Goal: Task Accomplishment & Management: Complete application form

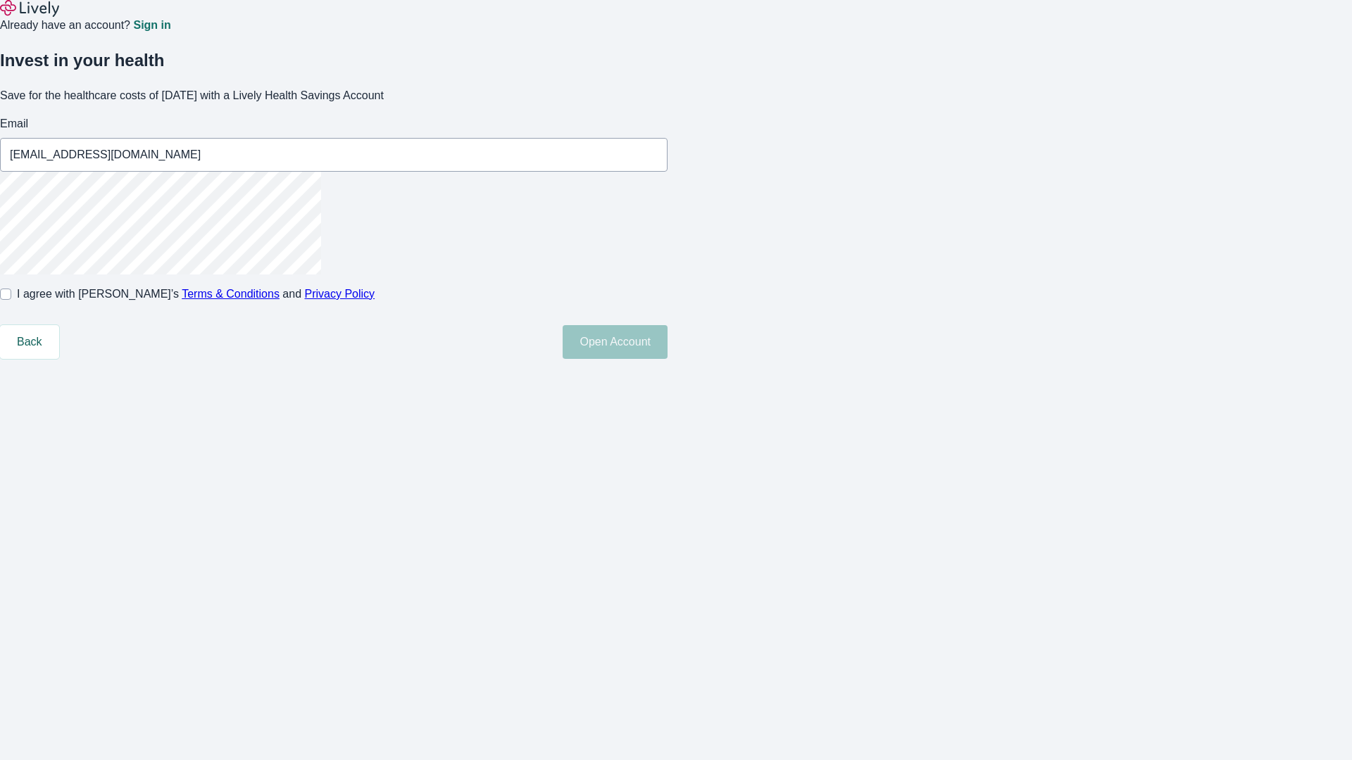
click at [11, 300] on input "I agree with Lively’s Terms & Conditions and Privacy Policy" at bounding box center [5, 294] width 11 height 11
checkbox input "true"
click at [667, 359] on button "Open Account" at bounding box center [615, 342] width 105 height 34
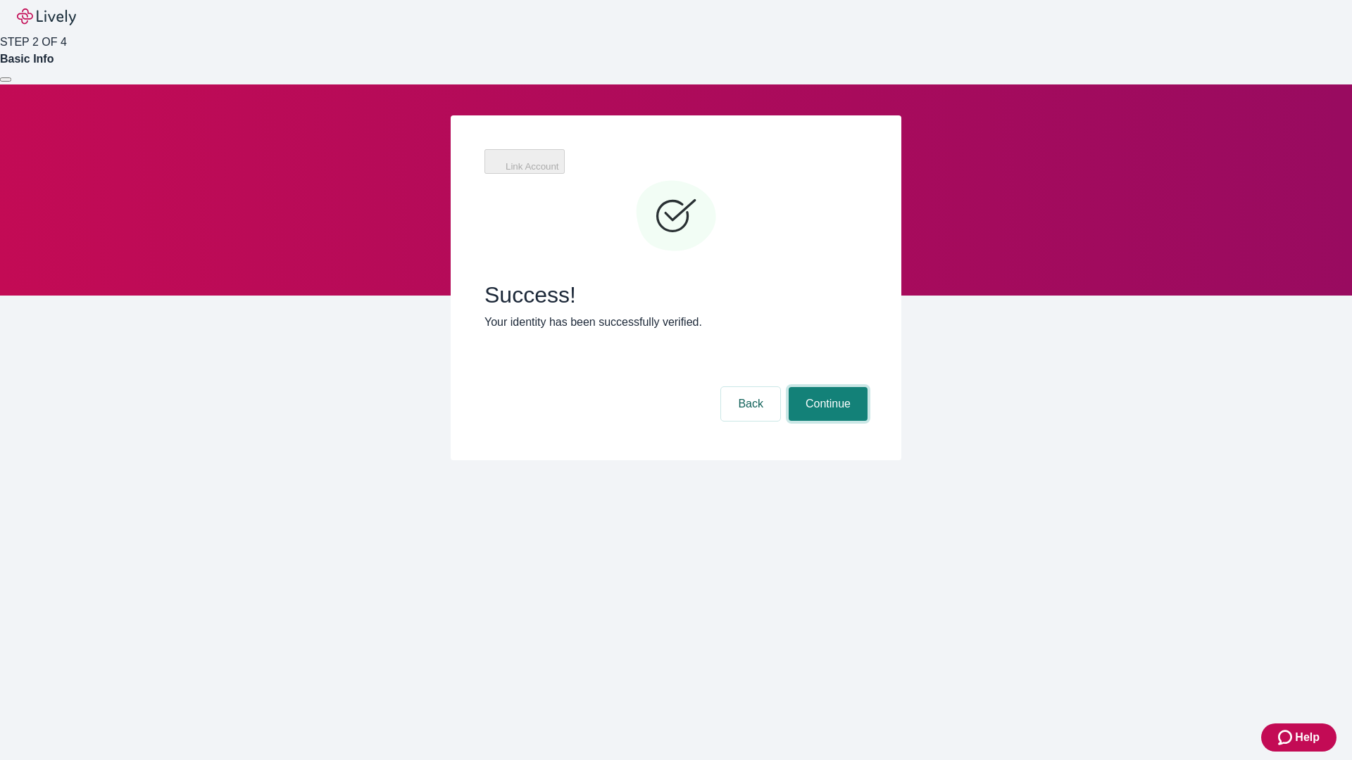
click at [826, 387] on button "Continue" at bounding box center [828, 404] width 79 height 34
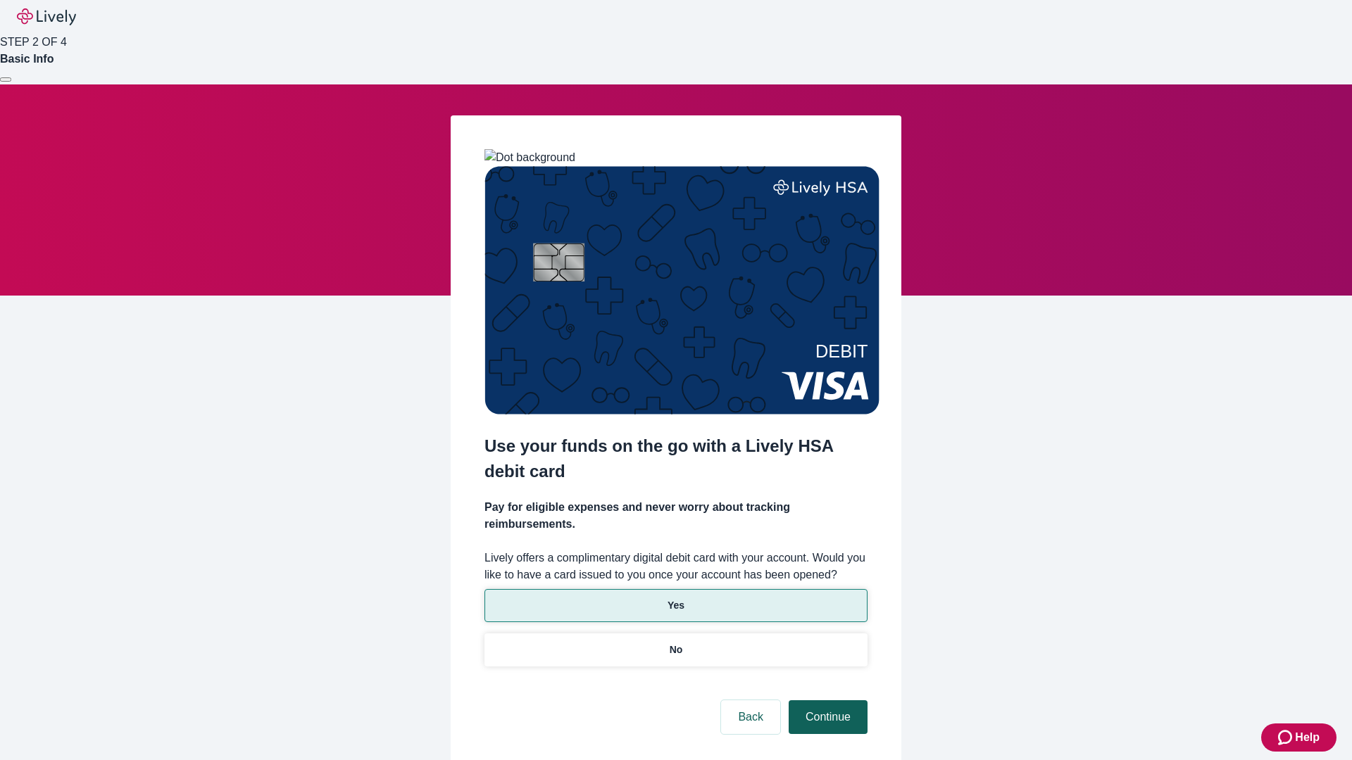
click at [675, 598] on p "Yes" at bounding box center [675, 605] width 17 height 15
click at [826, 701] on button "Continue" at bounding box center [828, 718] width 79 height 34
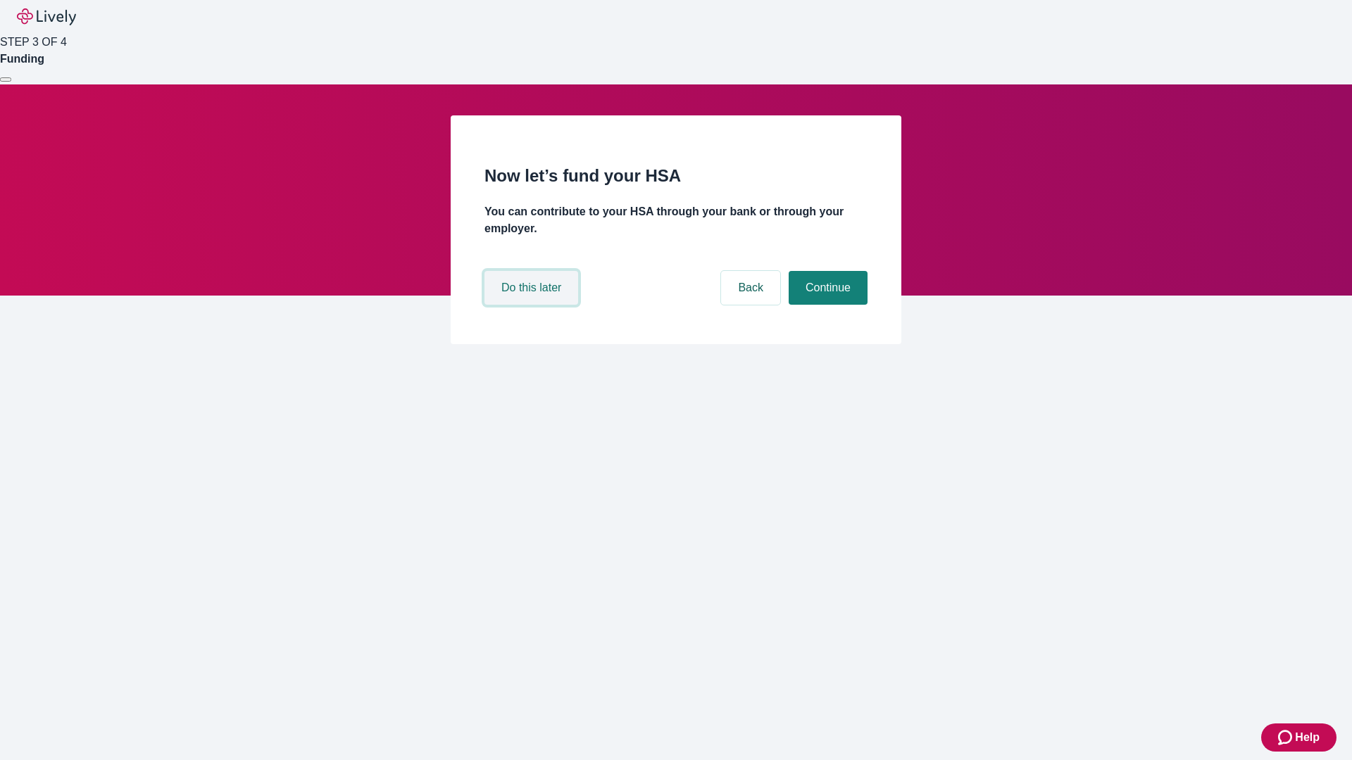
click at [533, 305] on button "Do this later" at bounding box center [531, 288] width 94 height 34
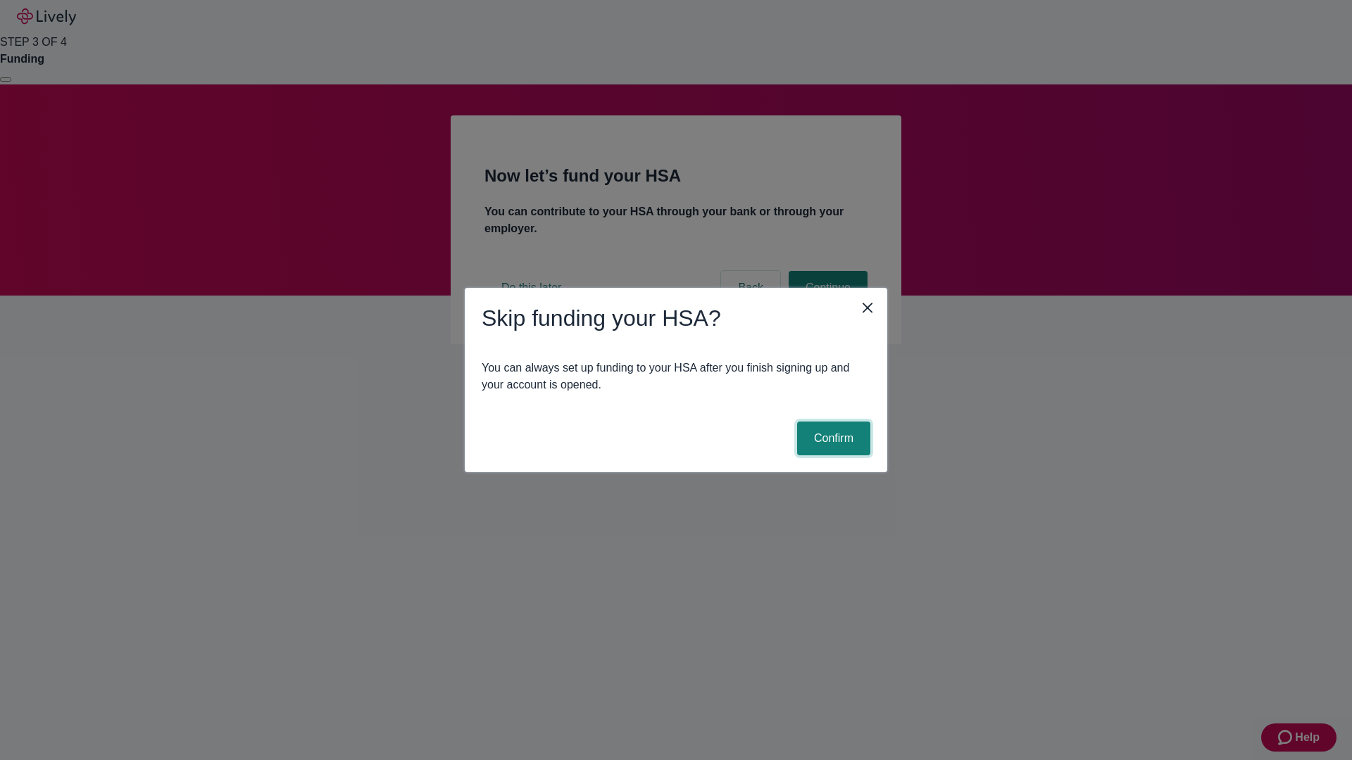
click at [832, 439] on button "Confirm" at bounding box center [833, 439] width 73 height 34
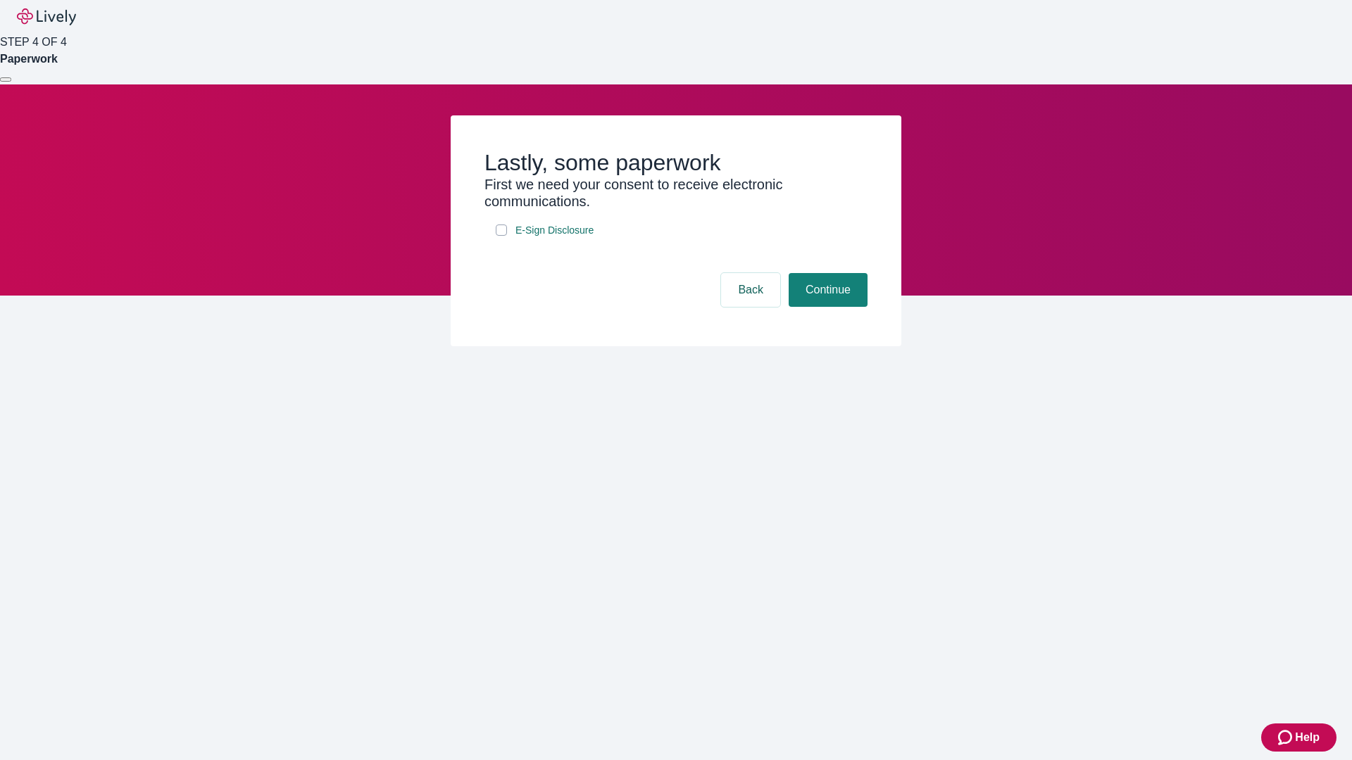
click at [501, 236] on input "E-Sign Disclosure" at bounding box center [501, 230] width 11 height 11
checkbox input "true"
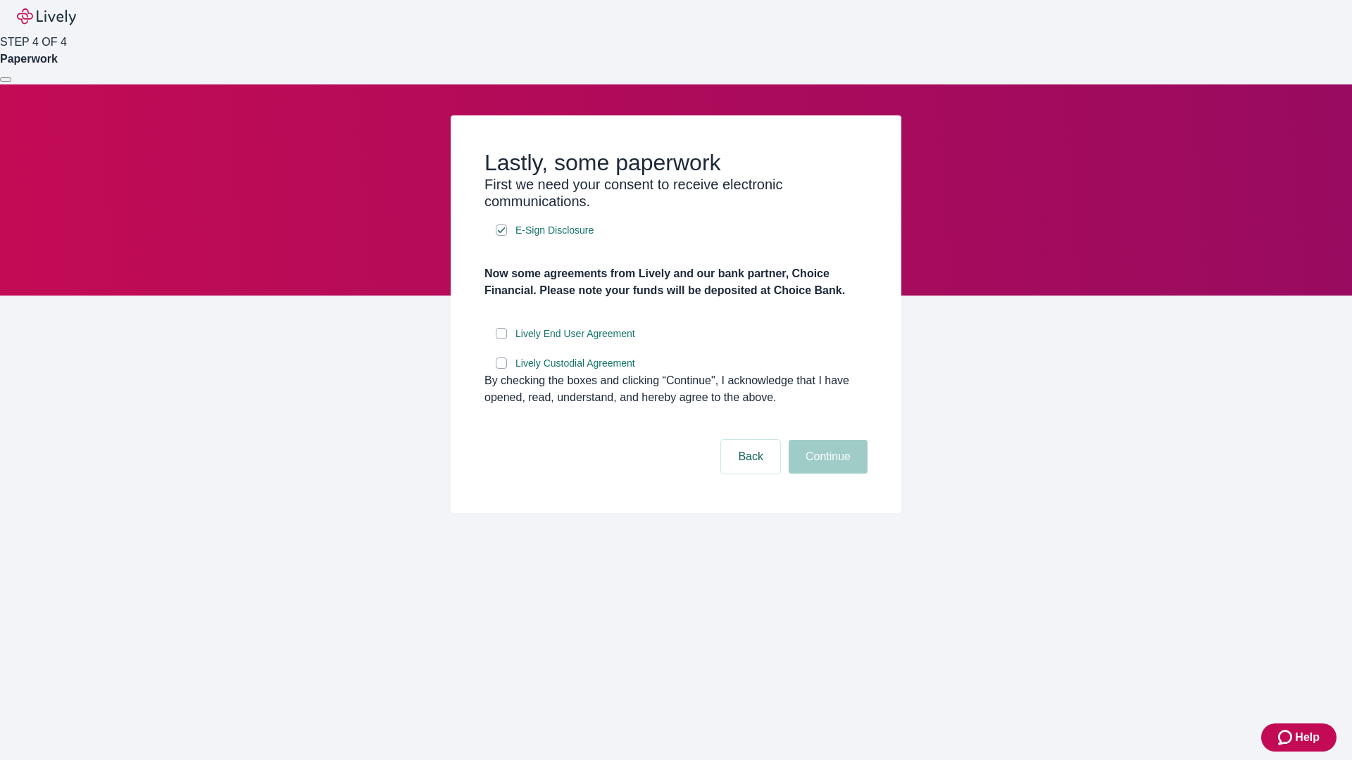
click at [501, 339] on input "Lively End User Agreement" at bounding box center [501, 333] width 11 height 11
checkbox input "true"
click at [501, 369] on input "Lively Custodial Agreement" at bounding box center [501, 363] width 11 height 11
checkbox input "true"
click at [826, 474] on button "Continue" at bounding box center [828, 457] width 79 height 34
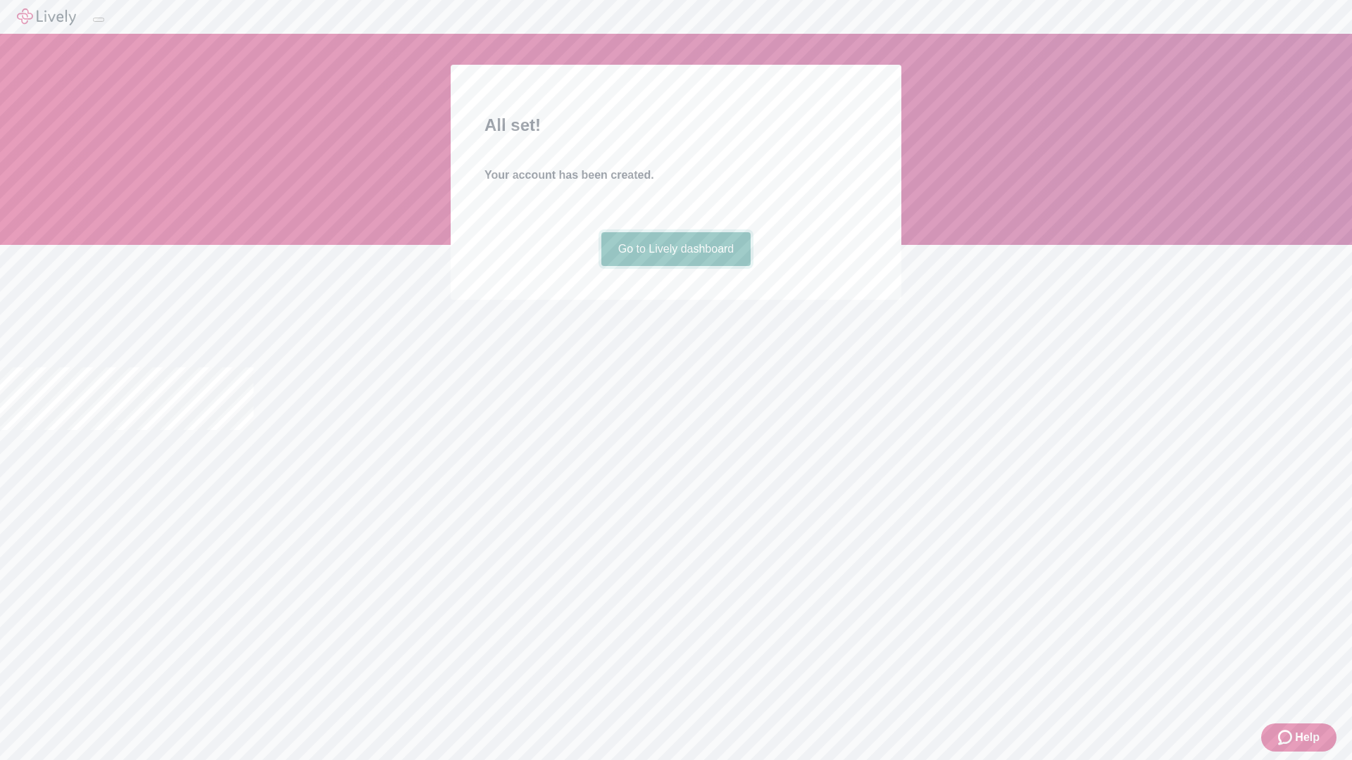
click at [675, 266] on link "Go to Lively dashboard" at bounding box center [676, 249] width 150 height 34
